Goal: Task Accomplishment & Management: Manage account settings

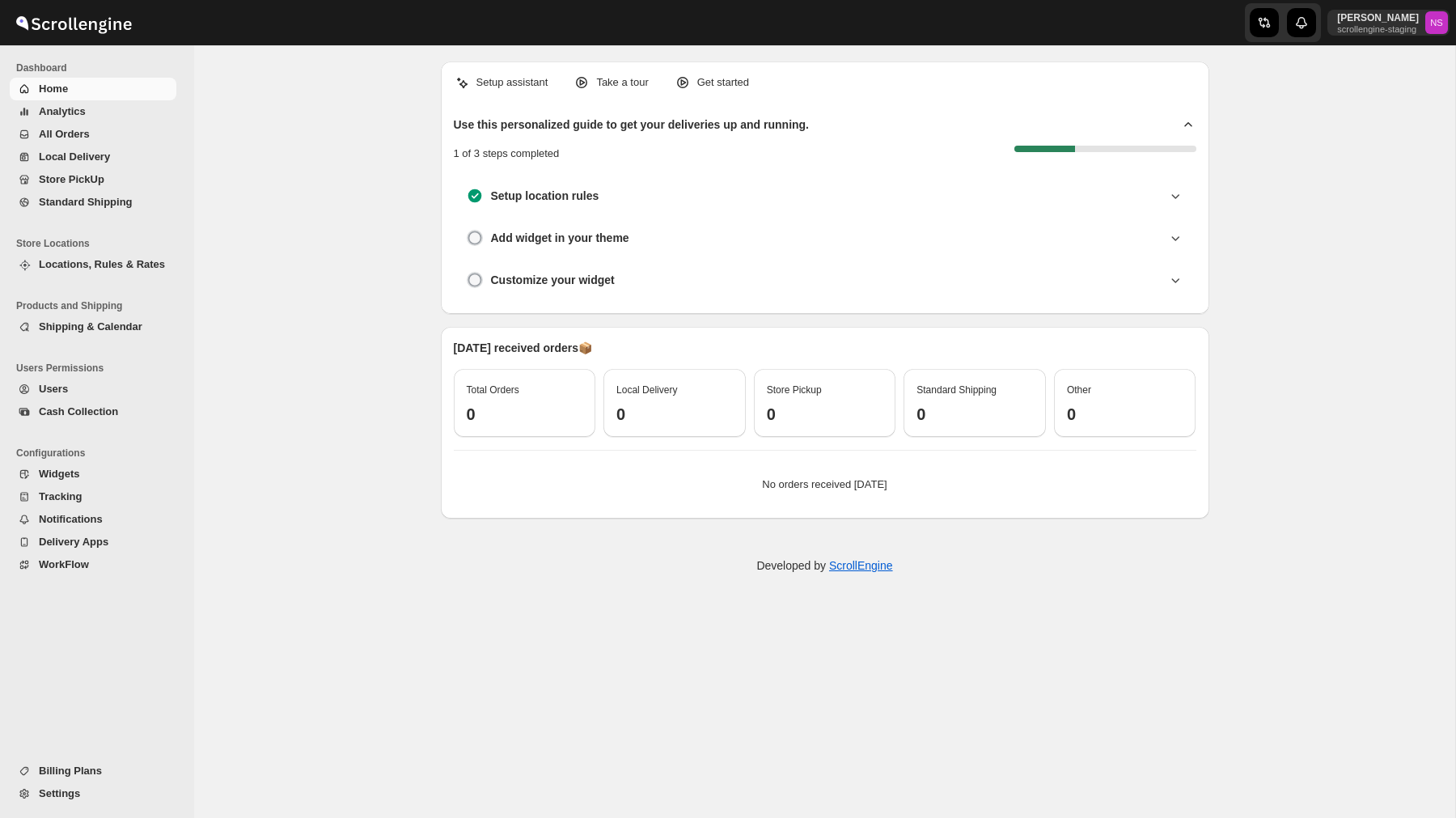
click at [128, 113] on span "Analytics" at bounding box center [106, 111] width 134 height 16
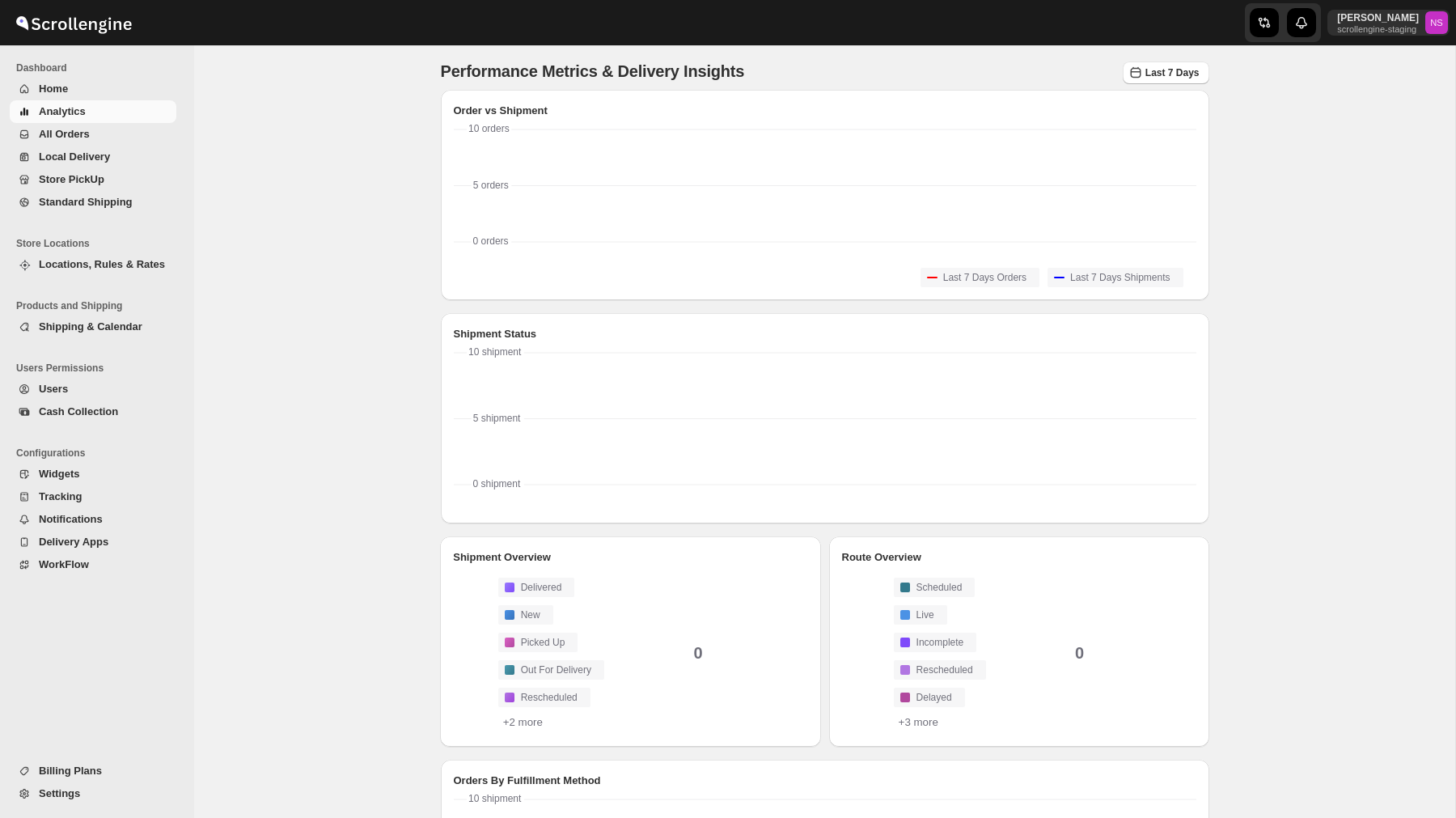
click at [120, 128] on span "All Orders" at bounding box center [106, 134] width 134 height 16
